Goal: Transaction & Acquisition: Purchase product/service

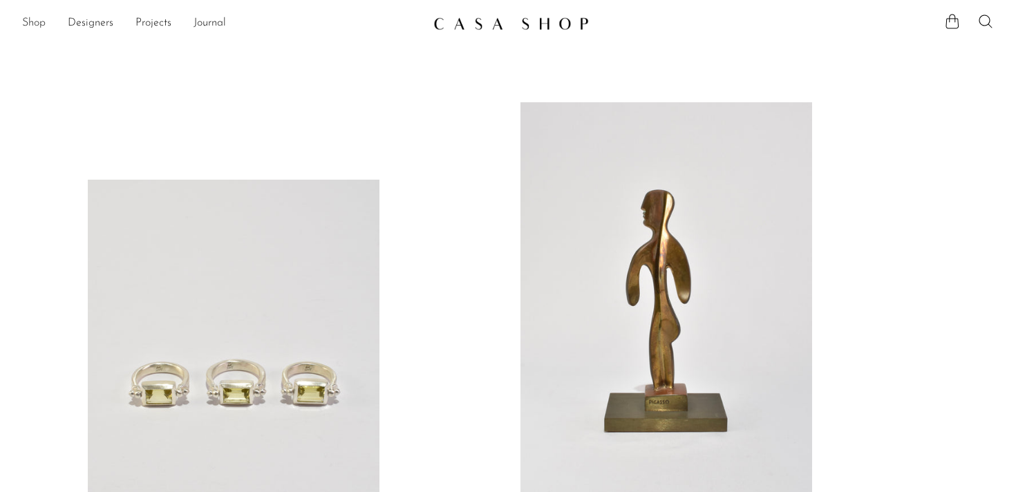
click at [40, 20] on link "Shop" at bounding box center [34, 24] width 24 height 18
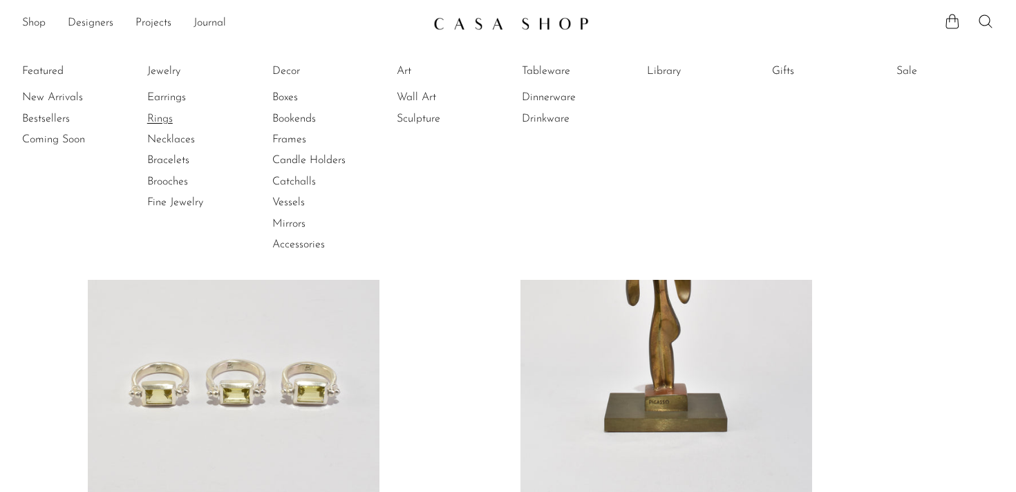
click at [169, 120] on link "Rings" at bounding box center [199, 118] width 104 height 15
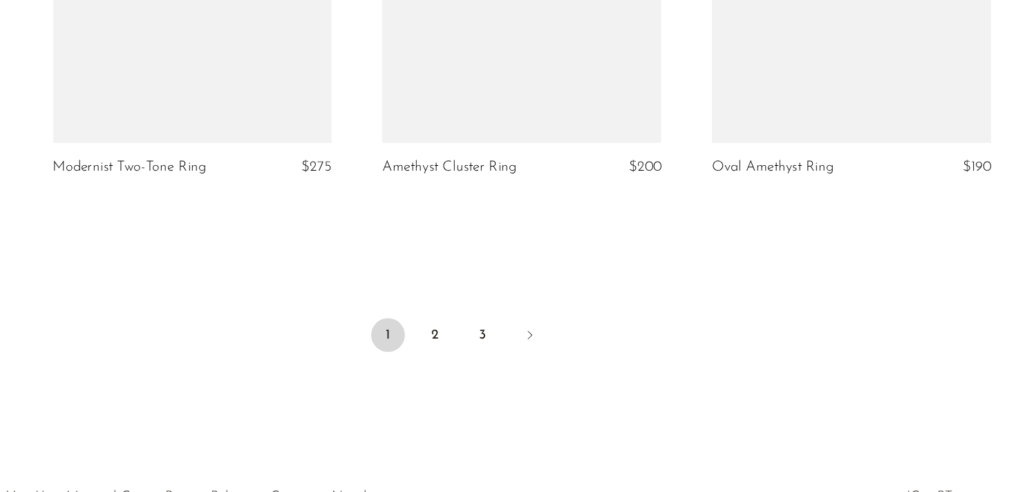
scroll to position [4471, 0]
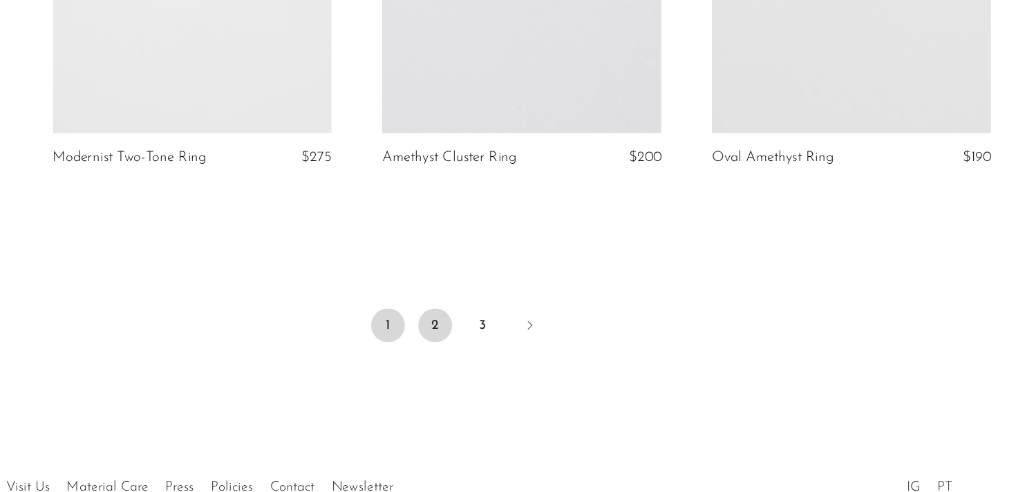
click at [493, 351] on link "2" at bounding box center [489, 355] width 28 height 28
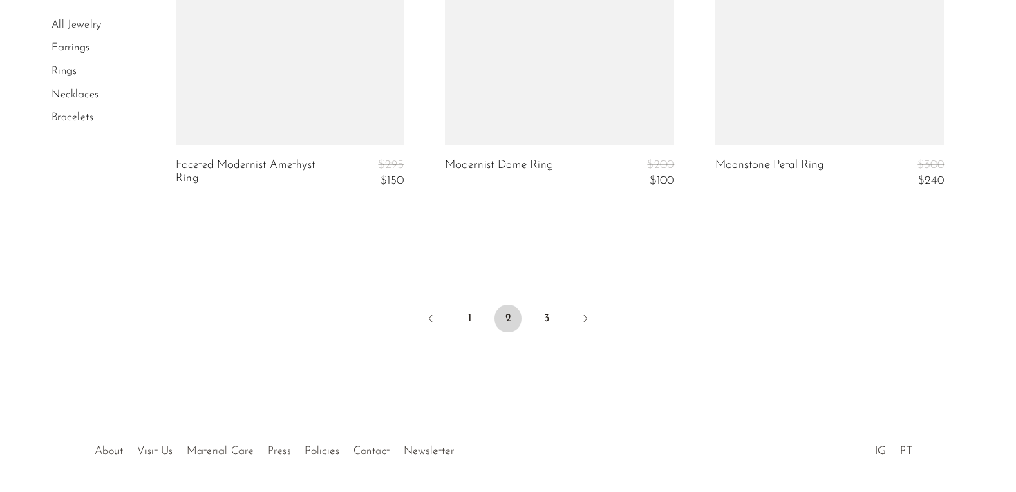
scroll to position [4582, 0]
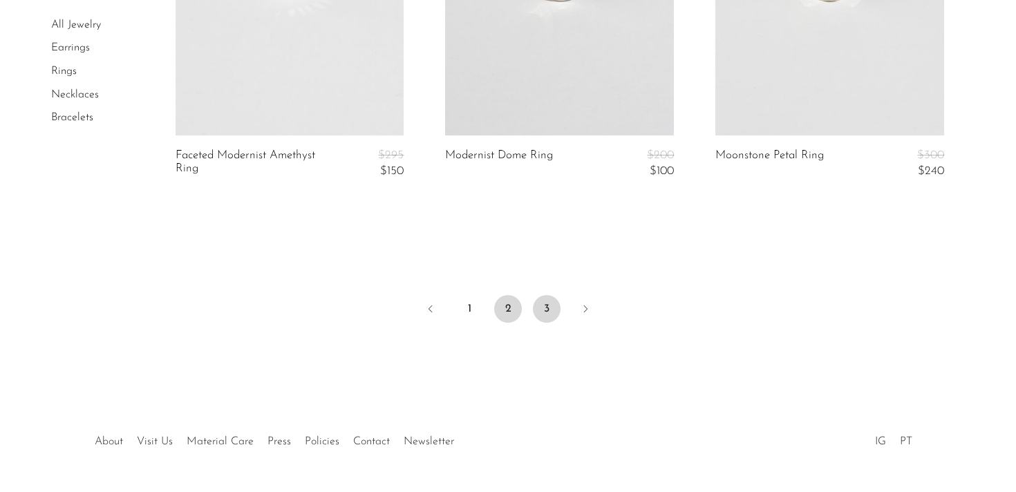
click at [552, 295] on link "3" at bounding box center [547, 309] width 28 height 28
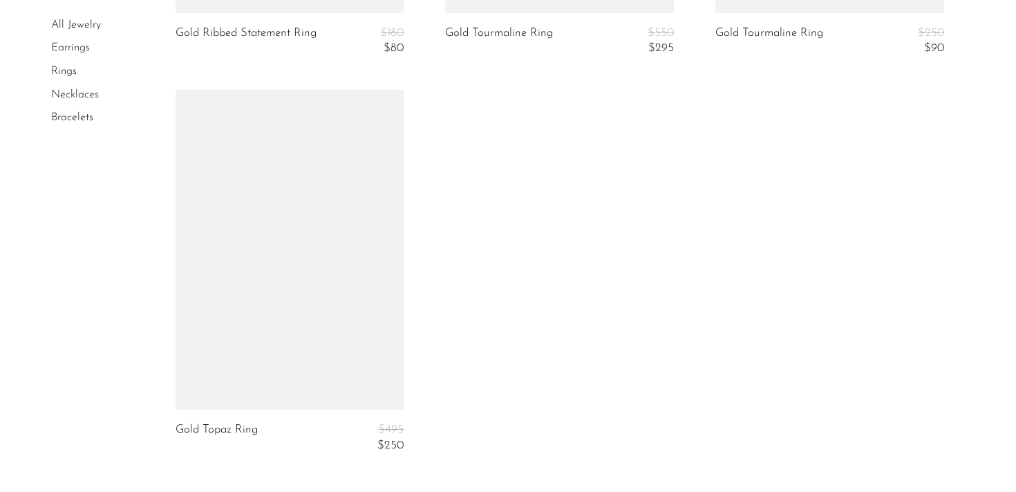
scroll to position [3996, 0]
